Goal: Information Seeking & Learning: Learn about a topic

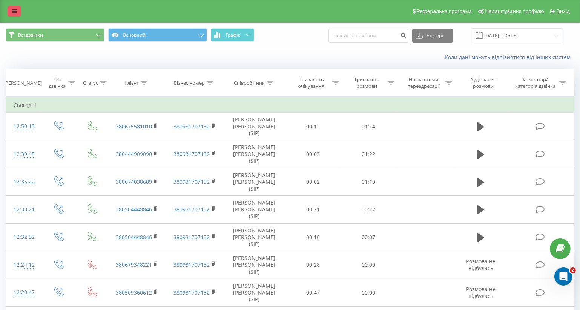
click at [14, 12] on icon at bounding box center [14, 11] width 5 height 5
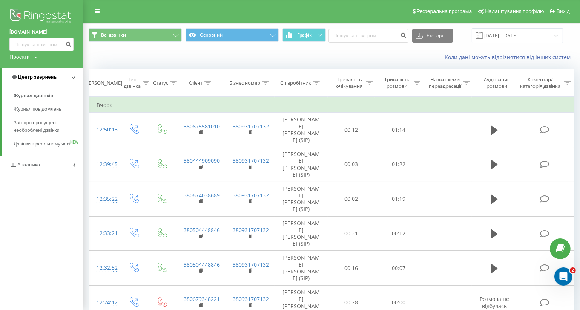
click at [44, 76] on span "Центр звернень" at bounding box center [37, 77] width 38 height 6
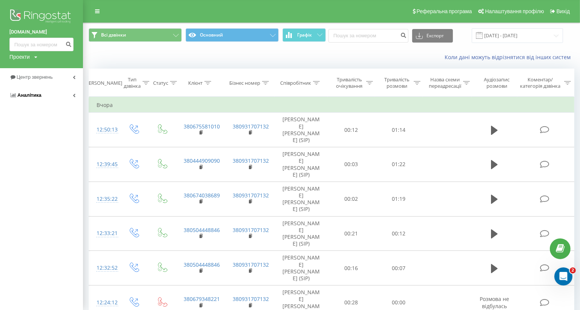
click at [38, 95] on span "Аналiтика" at bounding box center [29, 95] width 24 height 6
click at [31, 113] on span "Співробітники у реальному часі" at bounding box center [42, 117] width 57 height 15
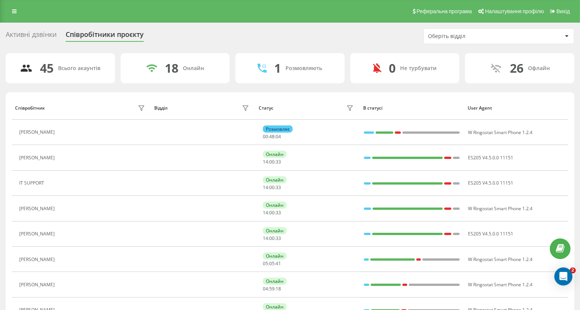
click at [38, 35] on div "Активні дзвінки" at bounding box center [31, 37] width 51 height 12
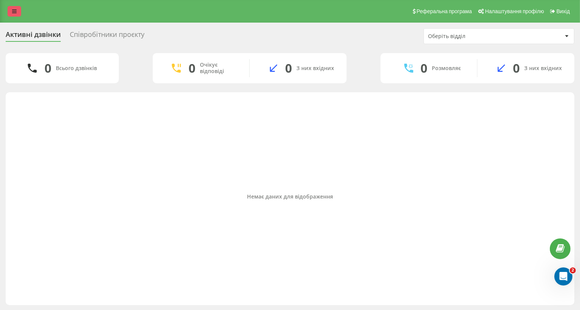
click at [12, 12] on icon at bounding box center [14, 11] width 5 height 5
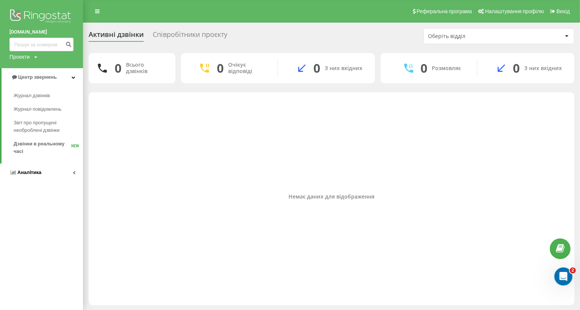
click at [25, 172] on span "Аналiтика" at bounding box center [29, 173] width 24 height 6
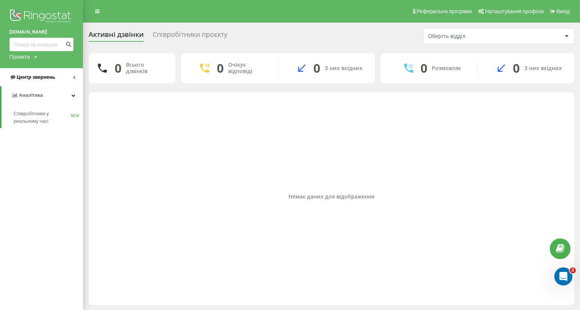
click at [46, 80] on span "Центр звернень" at bounding box center [36, 77] width 38 height 6
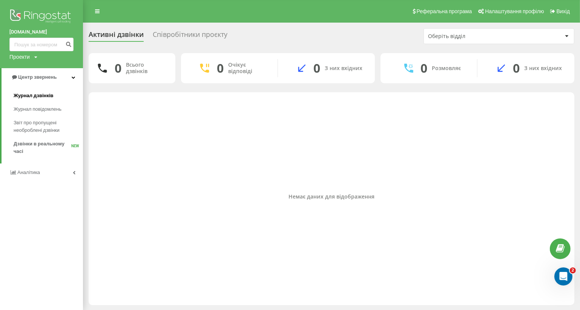
click at [42, 95] on span "Журнал дзвінків" at bounding box center [34, 96] width 40 height 8
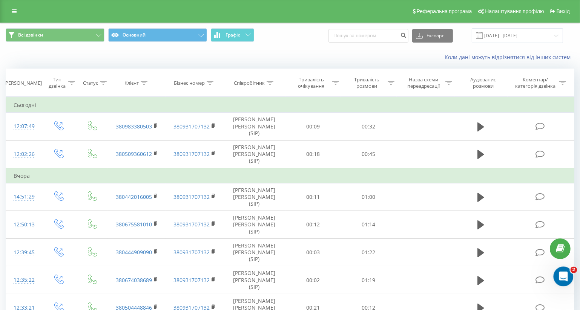
click at [561, 276] on icon "Открыть службу сообщений Intercom" at bounding box center [562, 276] width 12 height 12
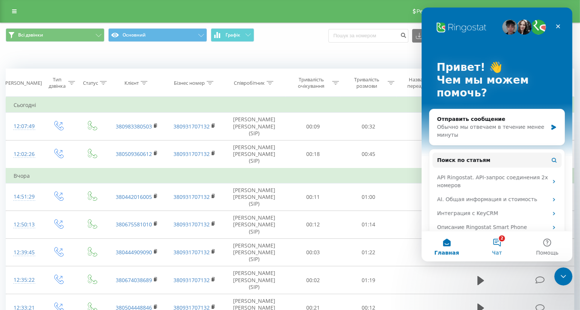
click at [499, 244] on button "2 Чат" at bounding box center [496, 247] width 50 height 30
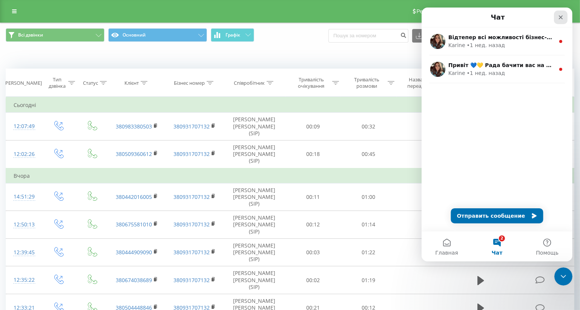
click at [561, 16] on icon "Закрыть" at bounding box center [560, 17] width 6 height 6
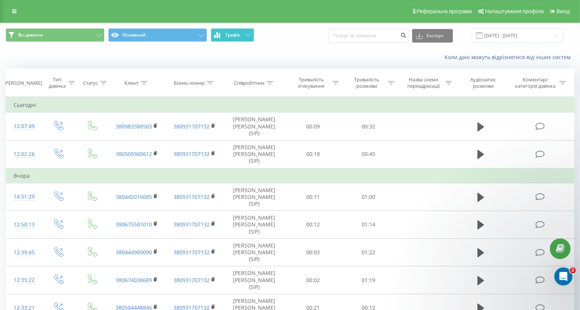
click at [234, 35] on span "Графік" at bounding box center [232, 34] width 15 height 5
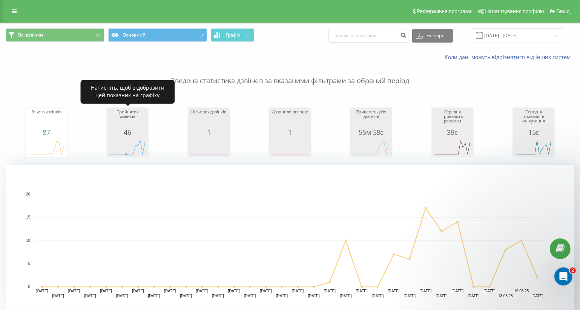
click at [126, 150] on rect "A chart." at bounding box center [128, 148] width 38 height 14
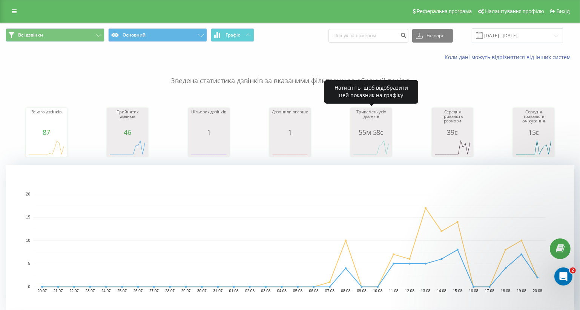
click at [380, 134] on div "55м 58с" at bounding box center [371, 133] width 38 height 8
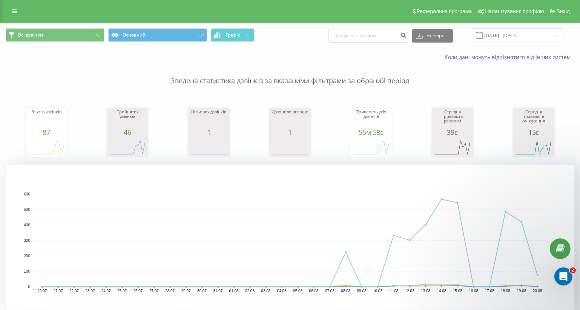
click at [84, 176] on rect "A chart." at bounding box center [290, 240] width 569 height 151
